Goal: Task Accomplishment & Management: Manage account settings

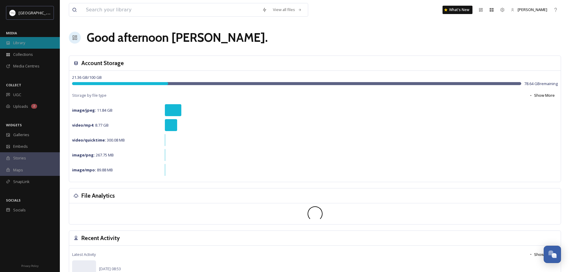
click at [12, 42] on div "Library" at bounding box center [30, 43] width 60 height 12
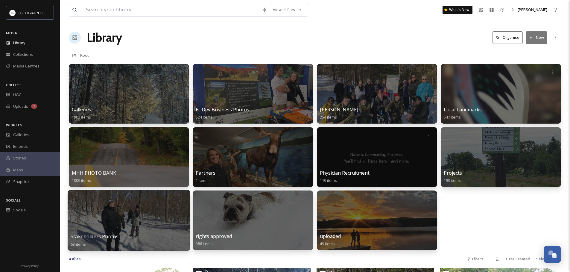
click at [151, 219] on div at bounding box center [129, 220] width 123 height 61
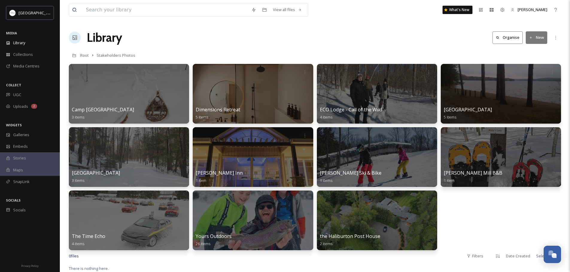
click at [533, 37] on button "New" at bounding box center [536, 37] width 22 height 12
click at [528, 75] on span "Folder" at bounding box center [529, 75] width 11 height 6
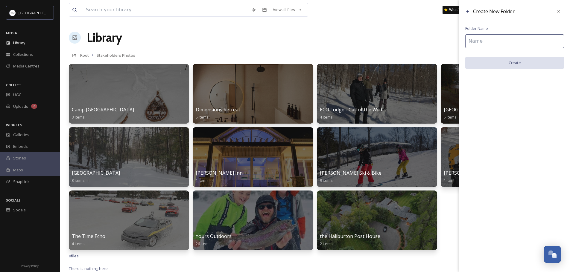
click at [489, 42] on input at bounding box center [514, 41] width 99 height 14
type input "WinterDance"
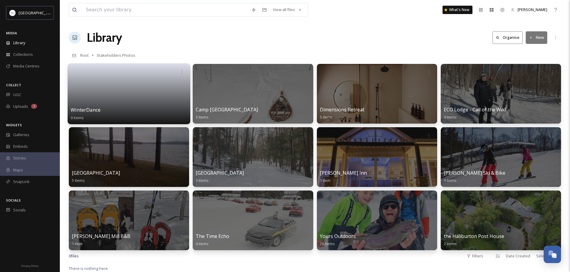
click at [125, 91] on link at bounding box center [129, 91] width 117 height 29
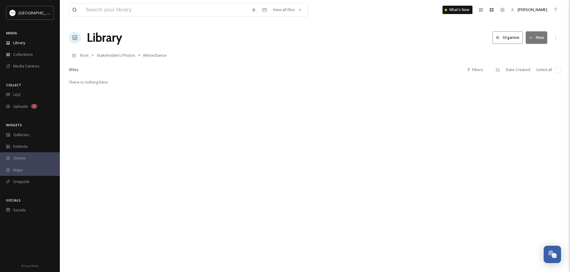
click at [530, 38] on icon at bounding box center [531, 37] width 2 height 2
click at [531, 51] on span "File Upload" at bounding box center [534, 52] width 20 height 6
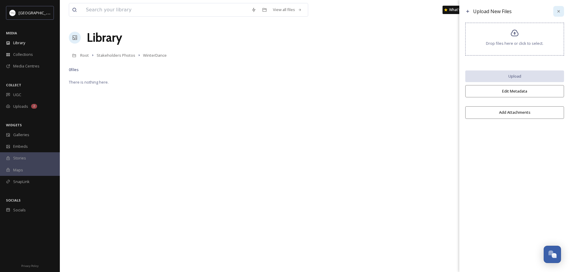
click at [558, 12] on icon at bounding box center [558, 11] width 5 height 5
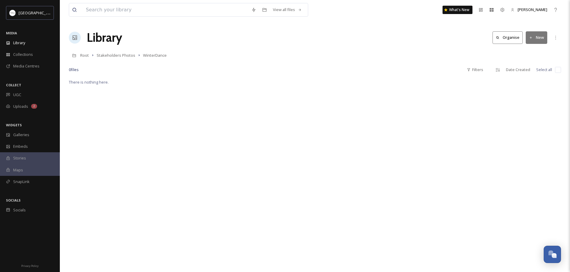
click at [531, 37] on icon at bounding box center [531, 38] width 4 height 4
click at [527, 51] on span "File Upload" at bounding box center [534, 52] width 20 height 6
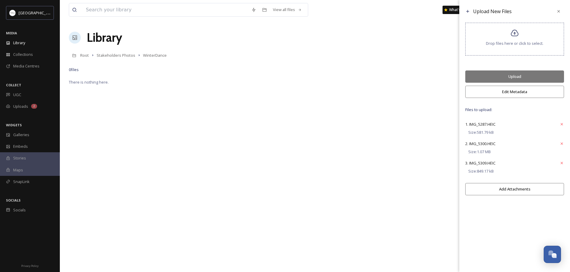
click at [527, 91] on button "Edit Metadata" at bounding box center [514, 92] width 99 height 12
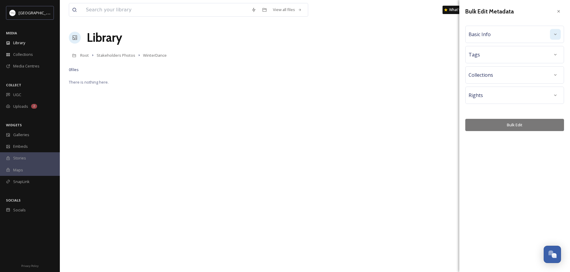
click at [551, 35] on div at bounding box center [555, 34] width 11 height 11
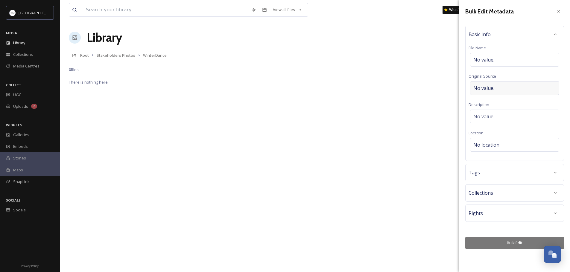
click at [504, 90] on div "No value." at bounding box center [514, 88] width 89 height 14
type input "Winterdance"
click at [505, 116] on div "No value." at bounding box center [514, 115] width 89 height 14
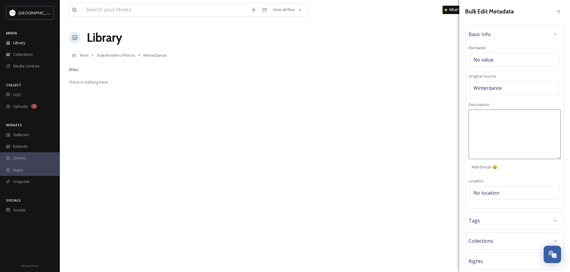
click at [505, 116] on textarea at bounding box center [514, 135] width 92 height 50
type textarea "[DATE]"
click at [519, 260] on div "Bulk Edit Metadata Basic Info File Name No value. Original Source Winterdance D…" at bounding box center [514, 136] width 111 height 272
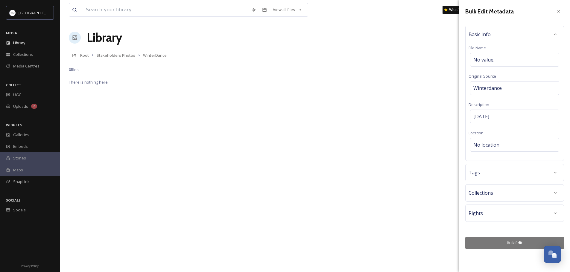
click at [515, 242] on button "Bulk Edit" at bounding box center [514, 243] width 99 height 12
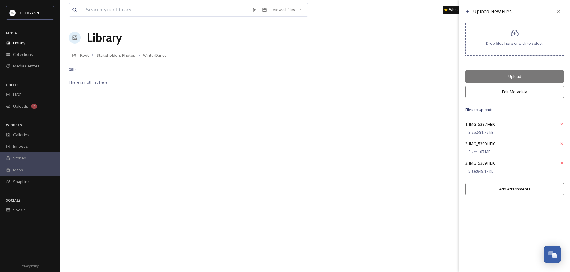
click at [523, 190] on button "Add Attachments" at bounding box center [514, 189] width 99 height 12
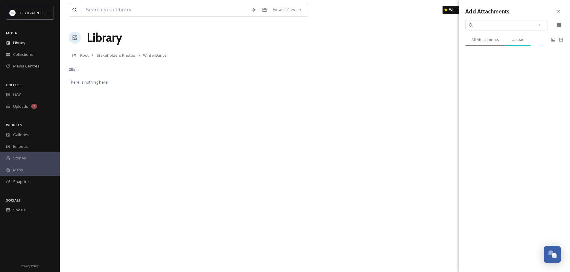
click at [519, 41] on span "Upload" at bounding box center [517, 40] width 13 height 6
click at [488, 40] on span "All Attachments" at bounding box center [485, 40] width 28 height 6
click at [559, 12] on icon at bounding box center [558, 11] width 5 height 5
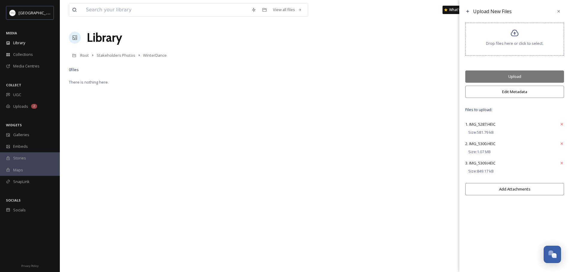
click at [524, 76] on button "Upload" at bounding box center [514, 77] width 99 height 12
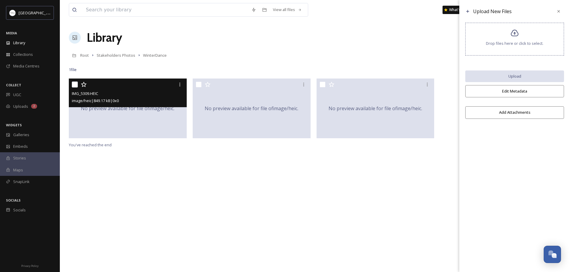
click at [144, 116] on div "No preview available for file of image/heic ." at bounding box center [128, 109] width 118 height 60
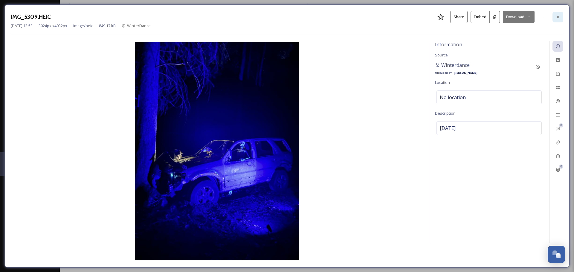
click at [559, 16] on icon at bounding box center [558, 17] width 2 height 2
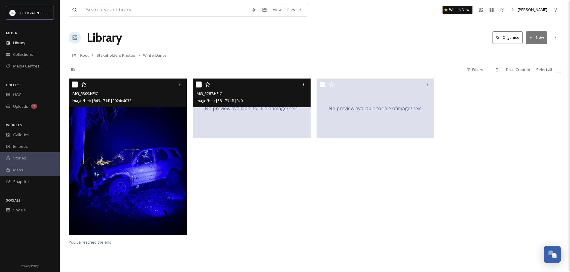
click at [243, 126] on div "No preview available for file of image/heic ." at bounding box center [252, 109] width 118 height 60
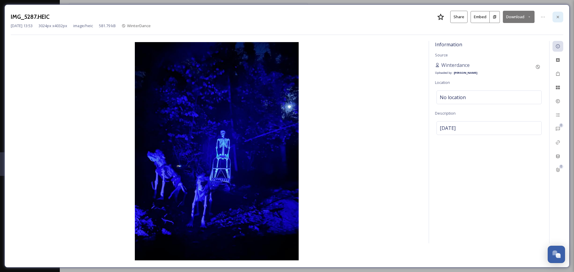
click at [556, 20] on div at bounding box center [558, 17] width 11 height 11
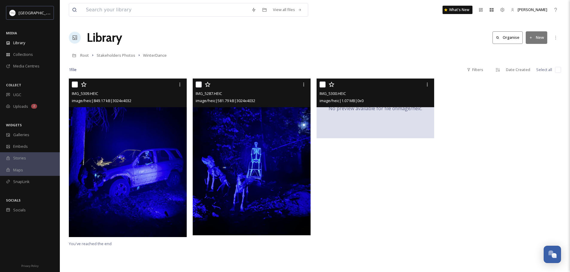
click at [360, 135] on div "No preview available for file of image/heic ." at bounding box center [375, 109] width 118 height 60
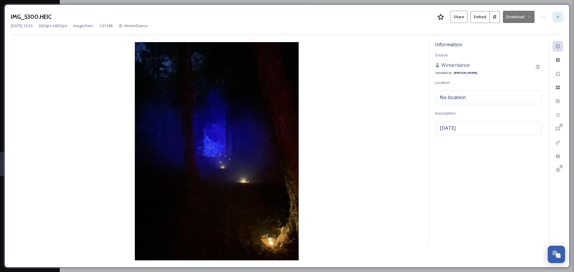
click at [559, 18] on icon at bounding box center [558, 17] width 5 height 5
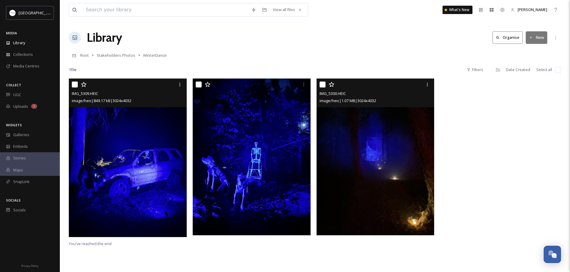
click at [280, 41] on div "Library Organise New" at bounding box center [315, 38] width 492 height 18
